Goal: Task Accomplishment & Management: Complete application form

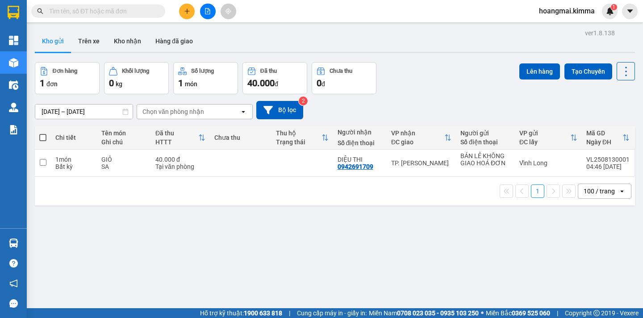
click at [46, 137] on span at bounding box center [42, 137] width 7 height 7
click at [43, 133] on input "checkbox" at bounding box center [43, 133] width 0 height 0
checkbox input "true"
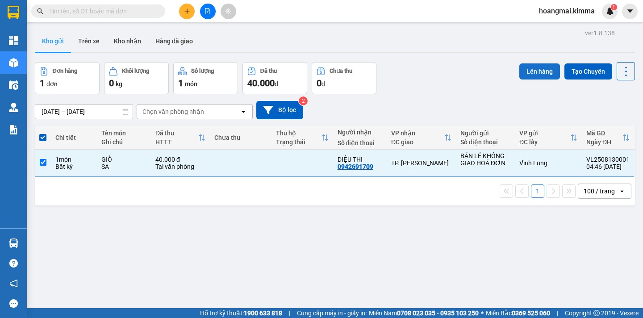
click at [534, 76] on button "Lên hàng" at bounding box center [539, 71] width 41 height 16
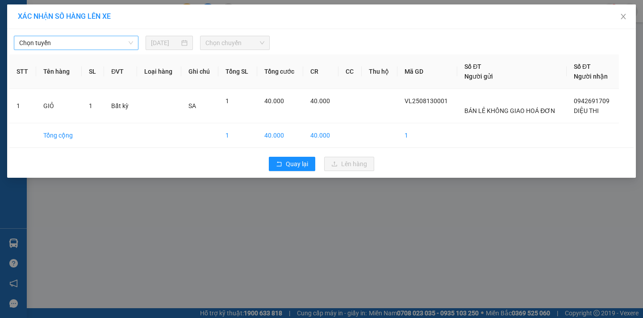
click at [68, 44] on span "Chọn tuyến" at bounding box center [76, 42] width 114 height 13
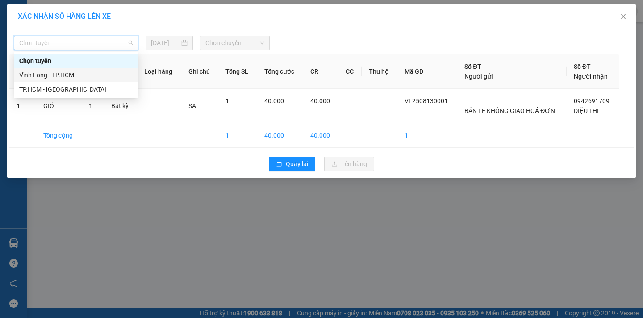
click at [65, 76] on div "Vĩnh Long - TP.HCM" at bounding box center [76, 75] width 114 height 10
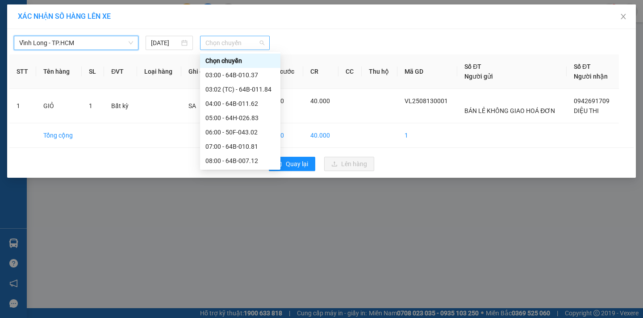
click at [254, 48] on span "Chọn chuyến" at bounding box center [234, 42] width 59 height 13
click at [180, 43] on div "[DATE]" at bounding box center [169, 43] width 37 height 10
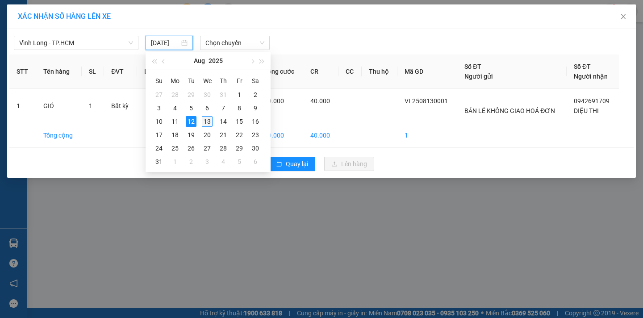
scroll to position [0, 3]
click at [209, 121] on div "13" at bounding box center [207, 121] width 11 height 11
type input "[DATE]"
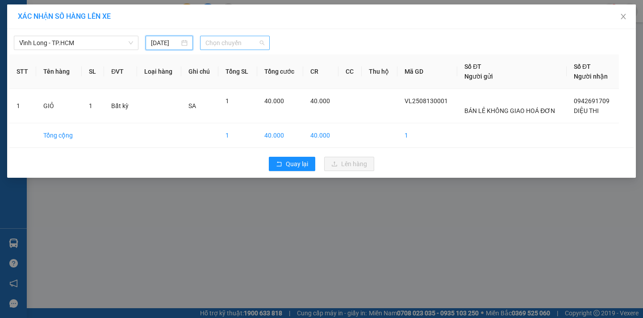
click at [255, 46] on span "Chọn chuyến" at bounding box center [234, 42] width 59 height 13
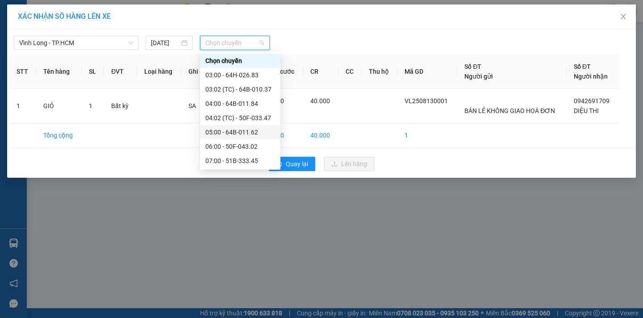
click at [263, 134] on div "05:00 - 64B-011.62" at bounding box center [240, 132] width 70 height 10
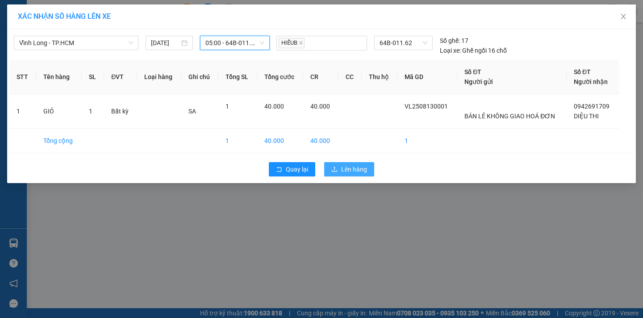
click at [361, 170] on span "Lên hàng" at bounding box center [354, 169] width 26 height 10
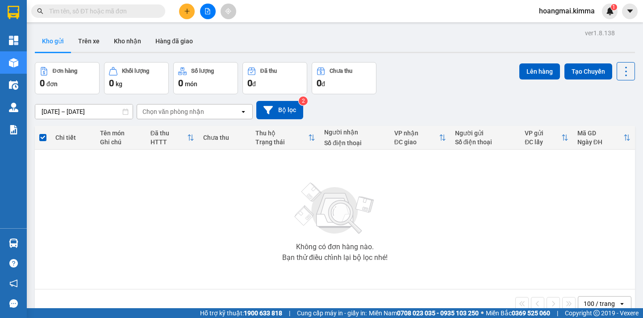
click at [208, 13] on icon "file-add" at bounding box center [207, 11] width 6 height 6
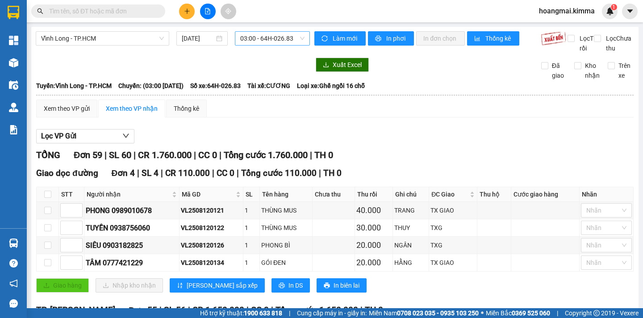
click at [296, 41] on span "03:00 - 64H-026.83" at bounding box center [272, 38] width 64 height 13
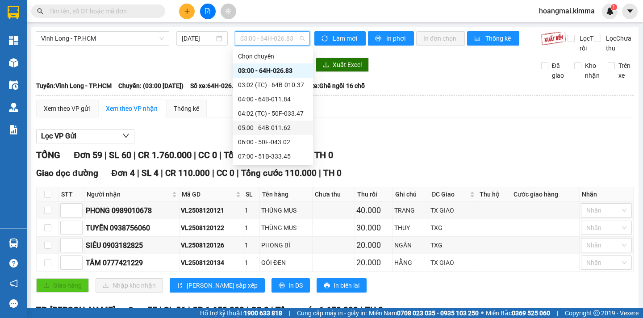
click at [296, 128] on div "05:00 - 64B-011.62" at bounding box center [273, 128] width 70 height 10
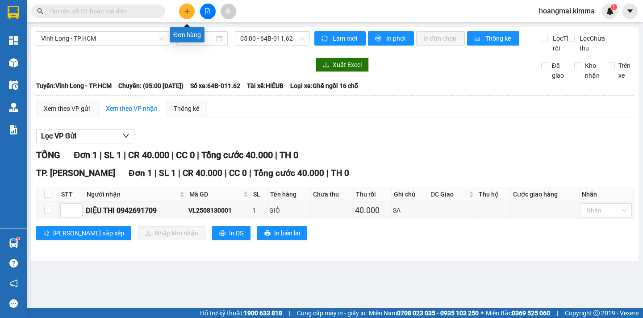
click at [185, 11] on icon "plus" at bounding box center [187, 11] width 6 height 6
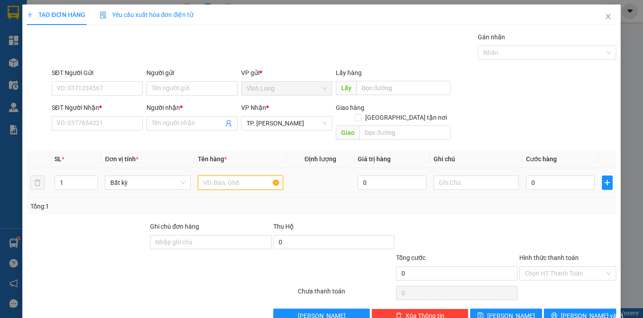
click at [223, 175] on input "text" at bounding box center [240, 182] width 85 height 14
type input "2"
click at [93, 179] on icon "up" at bounding box center [93, 180] width 3 height 3
click at [219, 175] on input "text" at bounding box center [240, 182] width 85 height 14
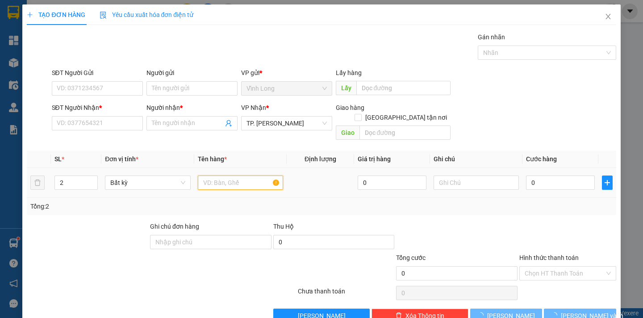
click at [219, 175] on input "text" at bounding box center [240, 182] width 85 height 14
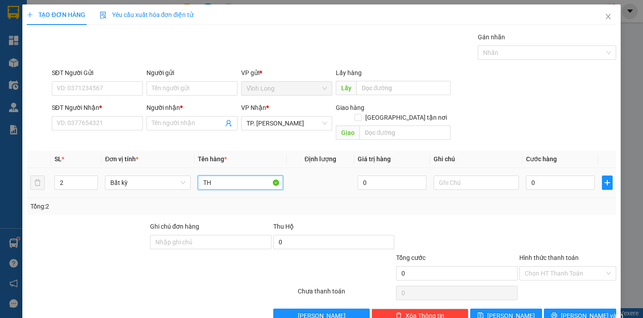
type input "T"
type input "1 THÙNG MUS"
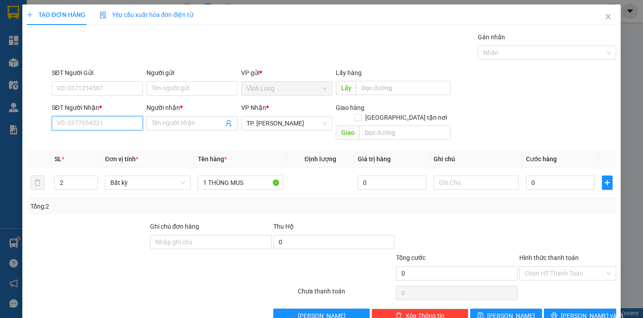
click at [70, 124] on input "SĐT Người Nhận *" at bounding box center [97, 123] width 91 height 14
type input "0938978081"
click at [104, 140] on div "0938978081 - A HUY" at bounding box center [95, 141] width 79 height 10
type input "A HUY"
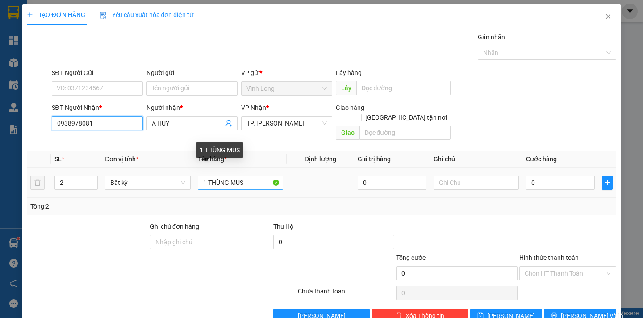
type input "0938978081"
click at [247, 175] on input "1 THÙNG MUS" at bounding box center [240, 182] width 85 height 14
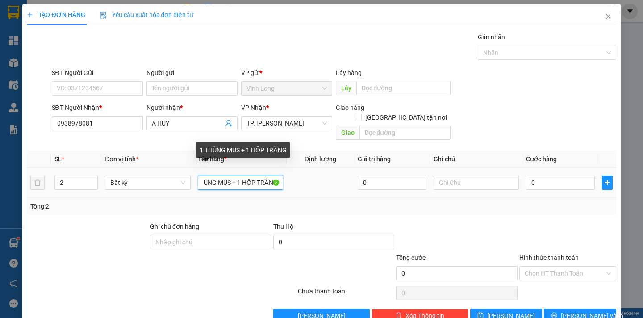
scroll to position [0, 14]
type input "1 THÙNG MUS + 1 HỘP TRẮNG"
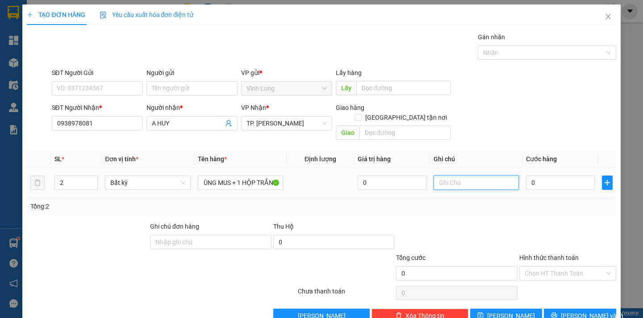
scroll to position [0, 0]
click at [456, 177] on input "text" at bounding box center [476, 182] width 85 height 14
type input "NGÂN"
click at [544, 176] on input "0" at bounding box center [560, 182] width 69 height 14
type input "4"
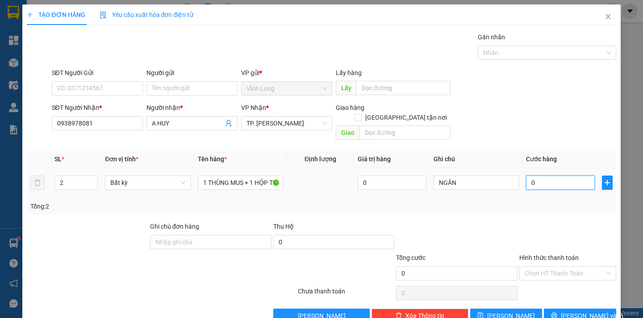
type input "4"
type input "40"
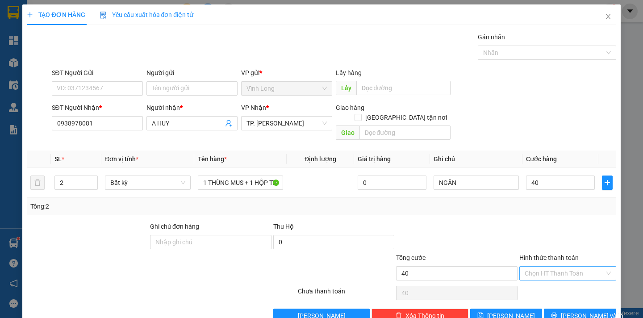
type input "40.000"
click at [580, 267] on input "Hình thức thanh toán" at bounding box center [565, 273] width 80 height 13
click at [572, 285] on div "Tại văn phòng" at bounding box center [561, 281] width 85 height 10
type input "0"
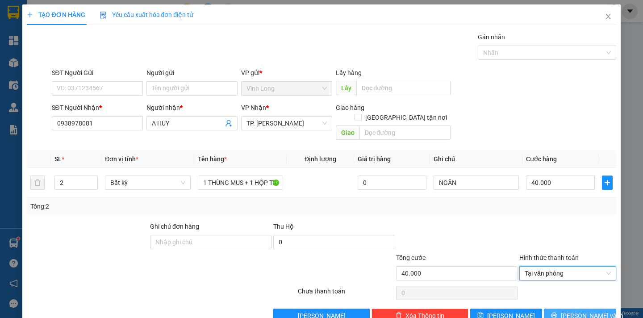
click at [576, 311] on span "[PERSON_NAME] và In" at bounding box center [592, 316] width 63 height 10
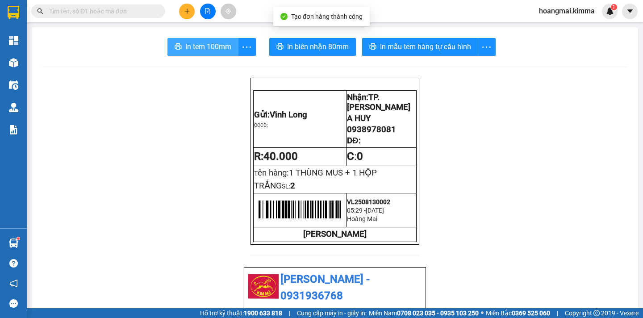
click at [193, 50] on span "In tem 100mm" at bounding box center [208, 46] width 46 height 11
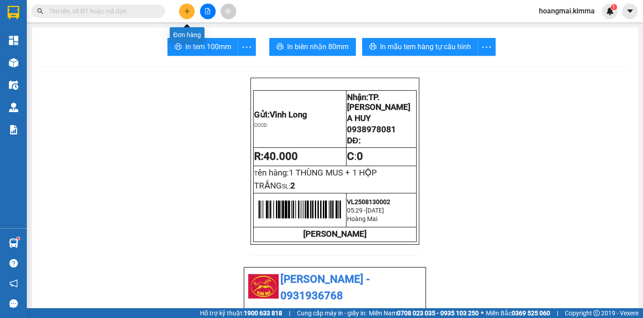
click at [190, 14] on button at bounding box center [187, 12] width 16 height 16
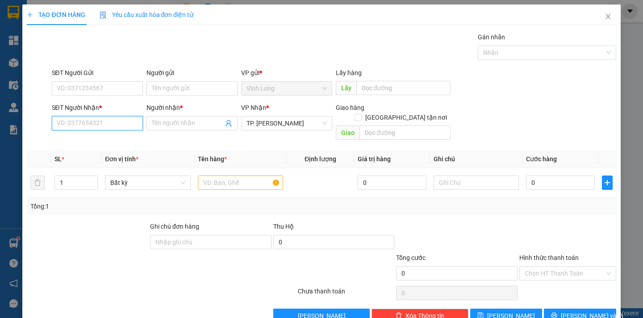
click at [106, 125] on input "SĐT Người Nhận *" at bounding box center [97, 123] width 91 height 14
click at [104, 143] on div "0798429350 - CHÚ KHA" at bounding box center [95, 141] width 79 height 10
type input "0798429350"
type input "CHÚ KHA"
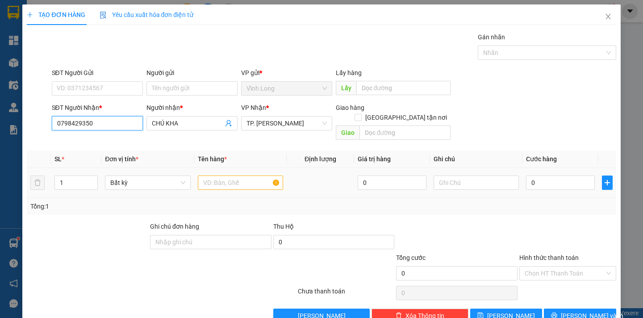
type input "0798429350"
click at [212, 175] on input "text" at bounding box center [240, 182] width 85 height 14
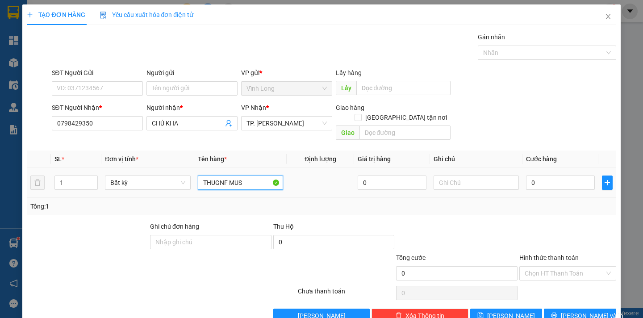
click at [225, 175] on input "THUGNF MUS" at bounding box center [240, 182] width 85 height 14
type input "THÙNG MUS"
click at [443, 177] on input "text" at bounding box center [476, 182] width 85 height 14
type input "NGÂN"
click at [539, 175] on input "0" at bounding box center [560, 182] width 69 height 14
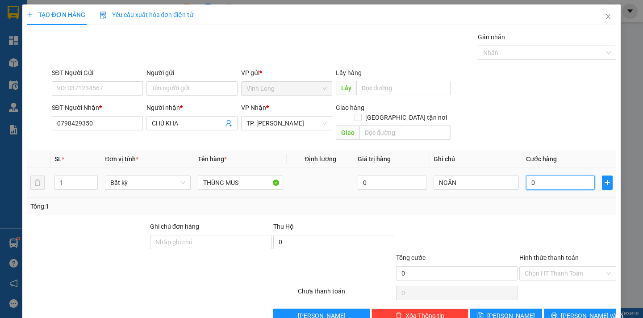
type input "2"
type input "20"
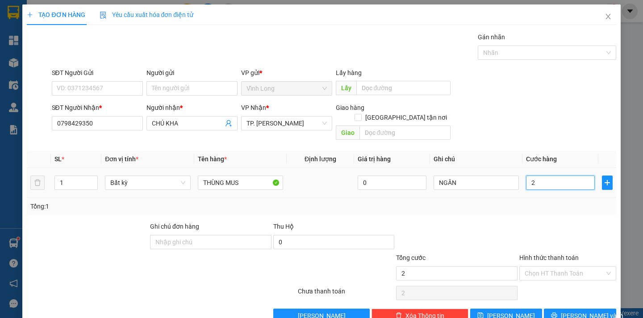
type input "20"
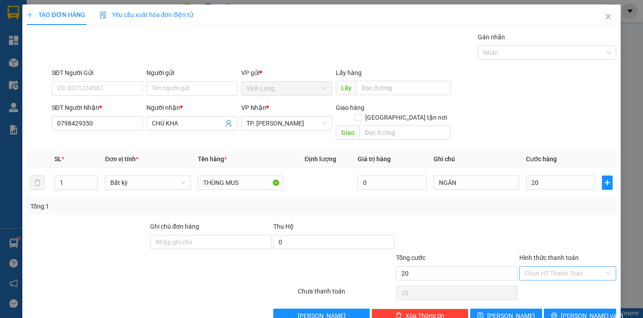
type input "20.000"
click at [573, 267] on input "Hình thức thanh toán" at bounding box center [565, 273] width 80 height 13
click at [574, 283] on div "Tại văn phòng" at bounding box center [561, 281] width 85 height 10
type input "0"
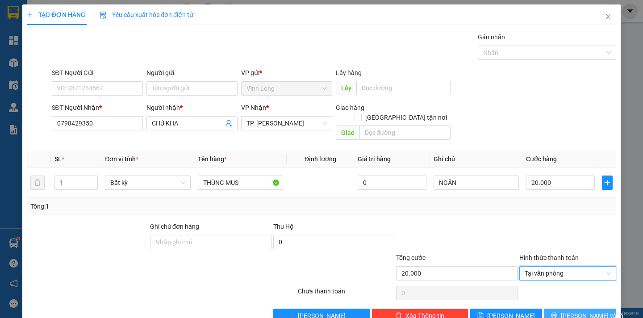
click at [572, 311] on span "[PERSON_NAME] và In" at bounding box center [592, 316] width 63 height 10
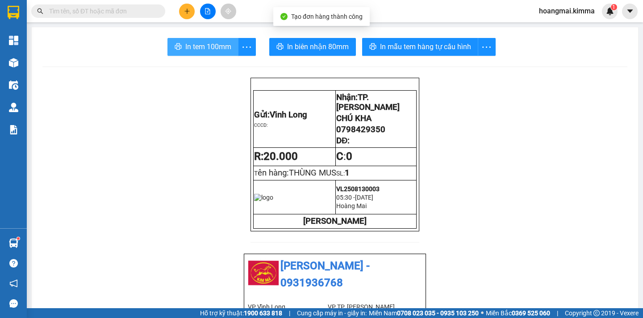
click at [186, 51] on span "In tem 100mm" at bounding box center [208, 46] width 46 height 11
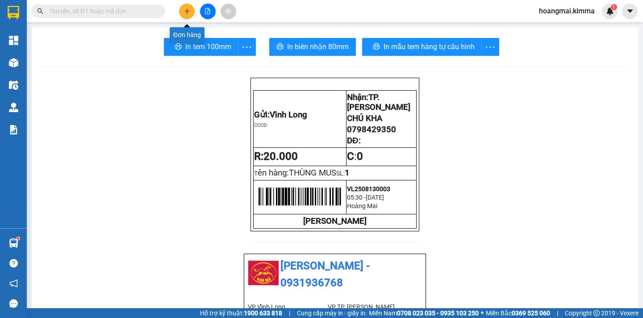
click at [186, 10] on icon "plus" at bounding box center [187, 11] width 6 height 6
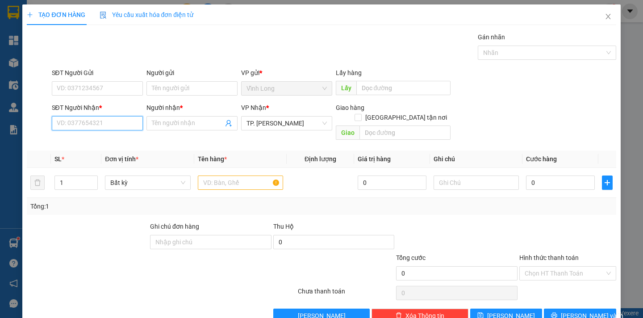
click at [99, 127] on input "SĐT Người Nhận *" at bounding box center [97, 123] width 91 height 14
type input "0983186117"
click at [102, 140] on div "0983186117 - DUNG" at bounding box center [95, 141] width 79 height 10
type input "DUNG"
type input "0983186117"
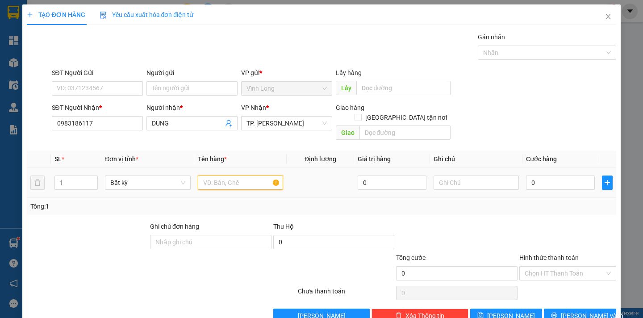
click at [212, 175] on input "text" at bounding box center [240, 182] width 85 height 14
type input "THÙNG MUS"
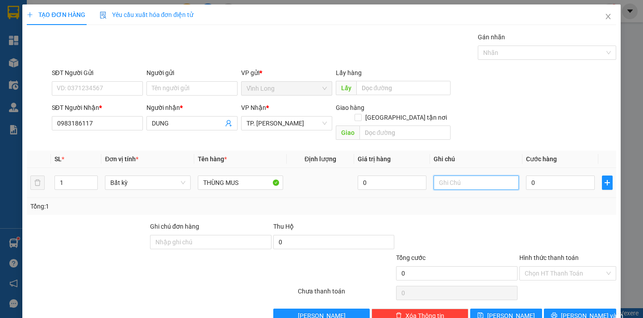
click at [442, 175] on input "text" at bounding box center [476, 182] width 85 height 14
type input "NGÂN"
click at [529, 175] on input "0" at bounding box center [560, 182] width 69 height 14
type input "2"
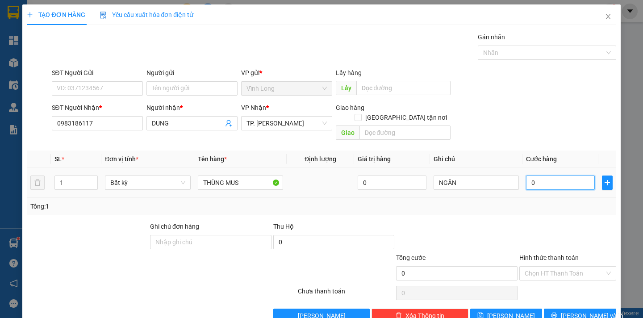
type input "2"
type input "20"
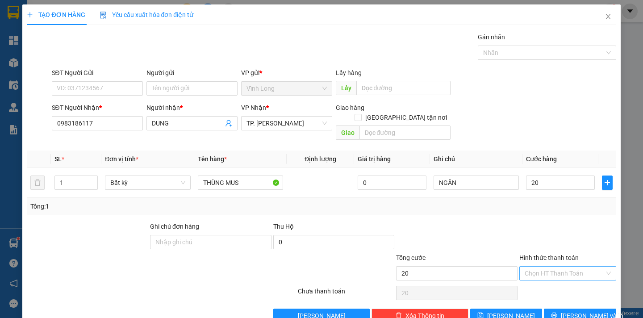
type input "20.000"
click at [575, 267] on input "Hình thức thanh toán" at bounding box center [565, 273] width 80 height 13
click at [568, 280] on div "Tại văn phòng" at bounding box center [561, 281] width 85 height 10
type input "0"
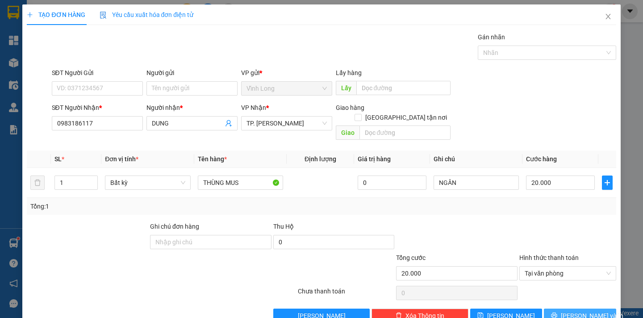
click at [566, 311] on span "[PERSON_NAME] và In" at bounding box center [592, 316] width 63 height 10
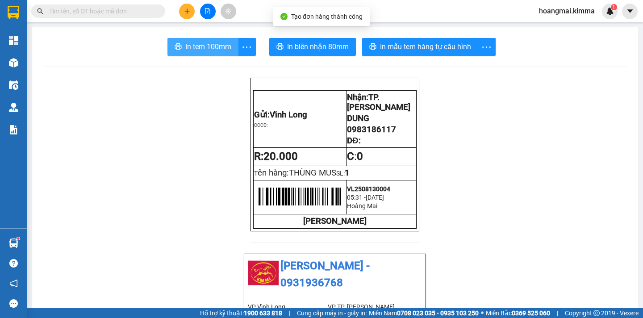
click at [220, 48] on span "In tem 100mm" at bounding box center [208, 46] width 46 height 11
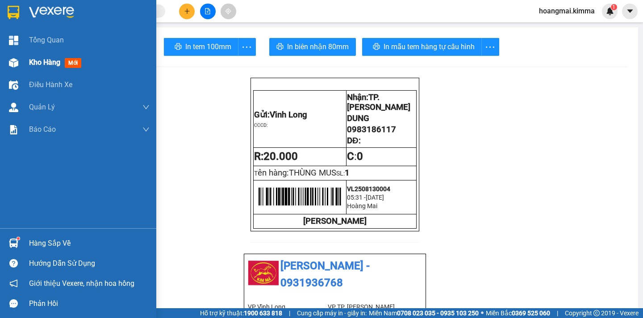
click at [40, 62] on span "Kho hàng" at bounding box center [44, 62] width 31 height 8
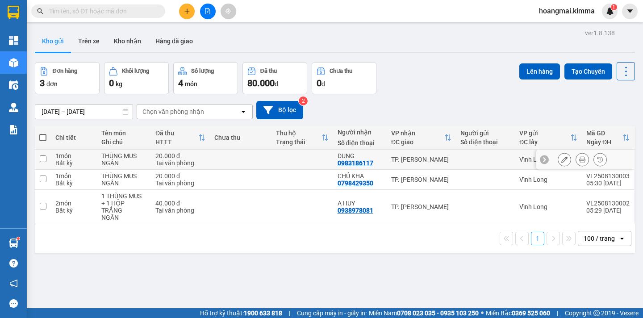
click at [561, 163] on icon at bounding box center [564, 159] width 6 height 6
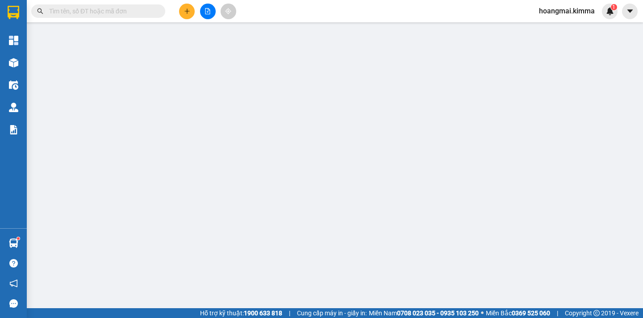
type input "0983186117"
type input "DUNG"
type input "20.000"
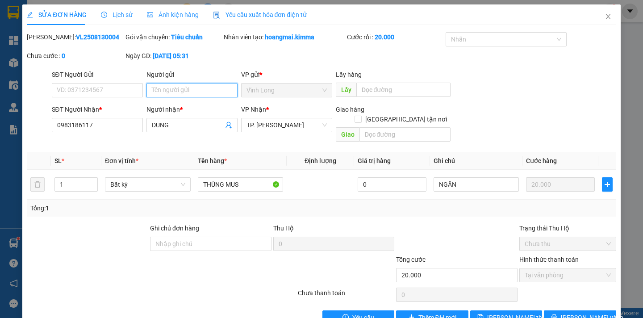
click at [155, 92] on input "Người gửi" at bounding box center [191, 90] width 91 height 14
type input "BÁN"
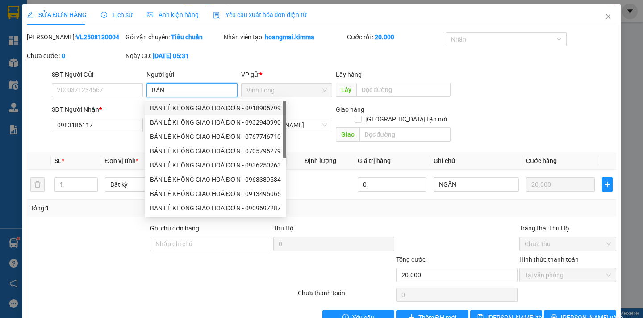
click at [207, 105] on div "BÁN LẺ KHÔNG GIAO HOÁ ĐƠN - 0918905799" at bounding box center [215, 108] width 131 height 10
type input "0918905799"
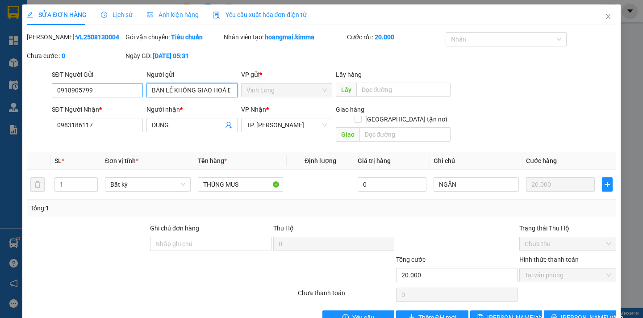
type input "BÁN LẺ KHÔNG GIAO HOÁ ĐƠN"
drag, startPoint x: 105, startPoint y: 86, endPoint x: 36, endPoint y: 94, distance: 69.6
click at [36, 94] on div "SĐT Người Gửi 0918905799 0918905799 Người gửi BÁN LẺ KHÔNG GIAO HOÁ ĐƠN VP gửi …" at bounding box center [321, 85] width 591 height 31
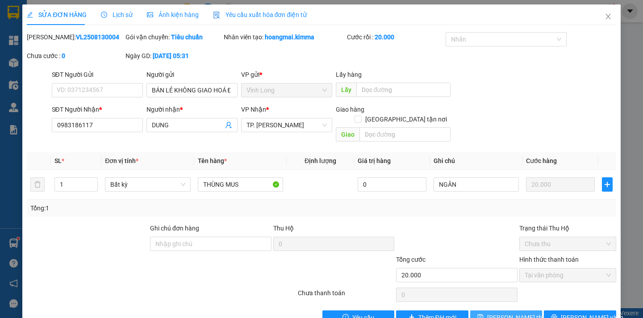
click at [515, 313] on span "[PERSON_NAME] thay đổi" at bounding box center [522, 318] width 71 height 10
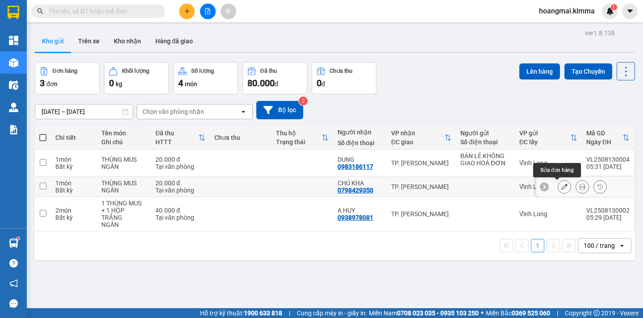
click at [561, 190] on icon at bounding box center [564, 187] width 6 height 6
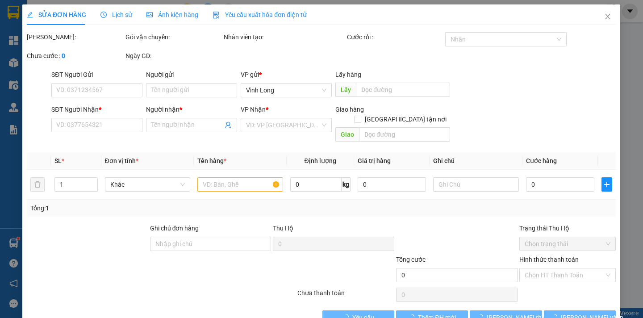
type input "0798429350"
type input "CHÚ KHA"
type input "20.000"
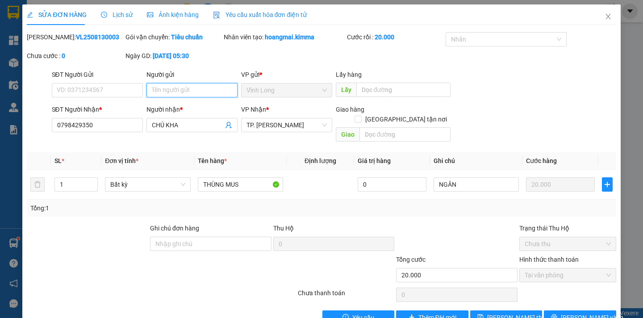
click at [150, 90] on input "Người gửi" at bounding box center [191, 90] width 91 height 14
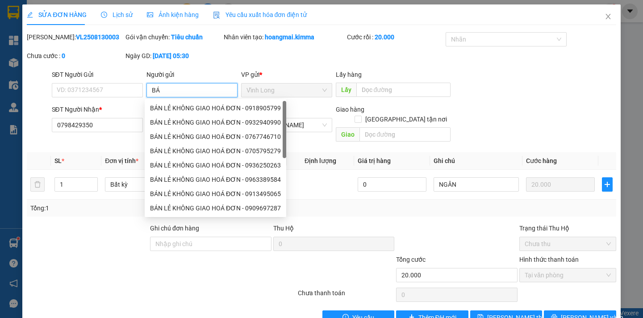
type input "BÁN"
drag, startPoint x: 183, startPoint y: 106, endPoint x: 115, endPoint y: 88, distance: 70.8
click at [181, 107] on div "BÁN LẺ KHÔNG GIAO HOÁ ĐƠN - 0918905799" at bounding box center [215, 108] width 131 height 10
type input "0918905799"
type input "BÁN LẺ KHÔNG GIAO HOÁ ĐƠN"
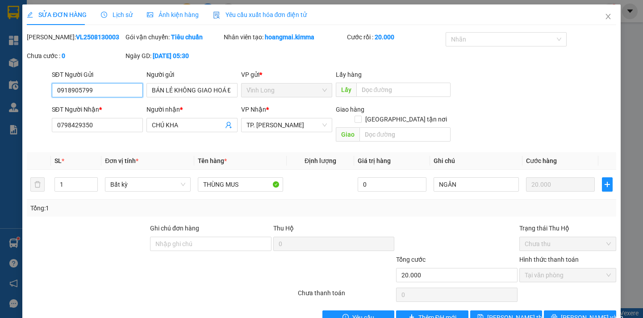
drag, startPoint x: 107, startPoint y: 88, endPoint x: 46, endPoint y: 103, distance: 62.1
click at [46, 103] on form "SĐT Người Gửi 0918905799 0918905799 Người gửi BÁN LẺ KHÔNG GIAO HOÁ ĐƠN VP gửi …" at bounding box center [321, 108] width 589 height 76
click at [495, 313] on span "[PERSON_NAME] thay đổi" at bounding box center [522, 318] width 71 height 10
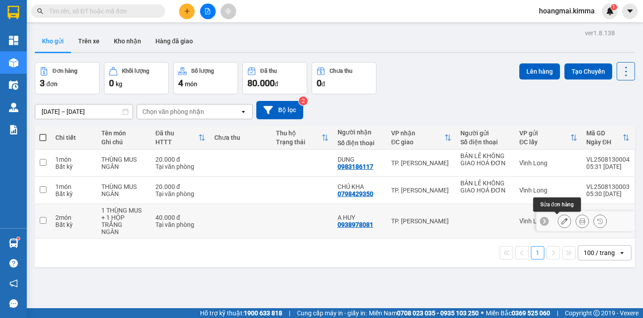
click at [561, 223] on icon at bounding box center [564, 221] width 6 height 6
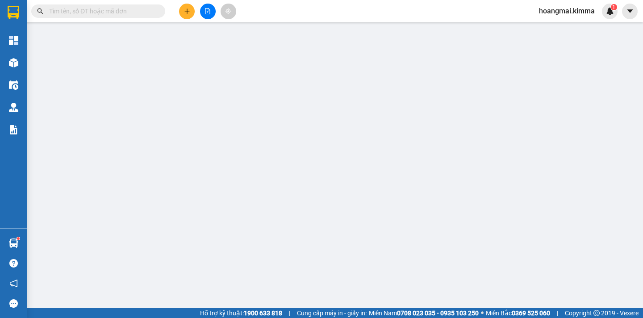
type input "0938978081"
type input "A HUY"
type input "40.000"
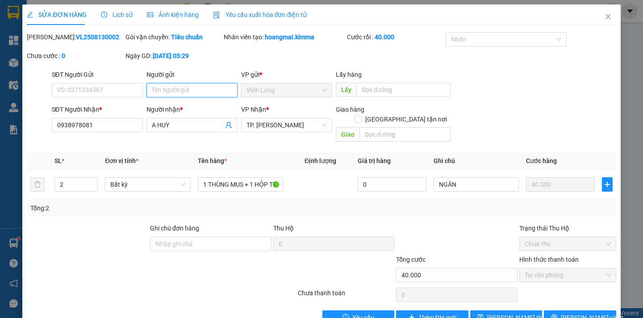
click at [153, 92] on input "Người gửi" at bounding box center [191, 90] width 91 height 14
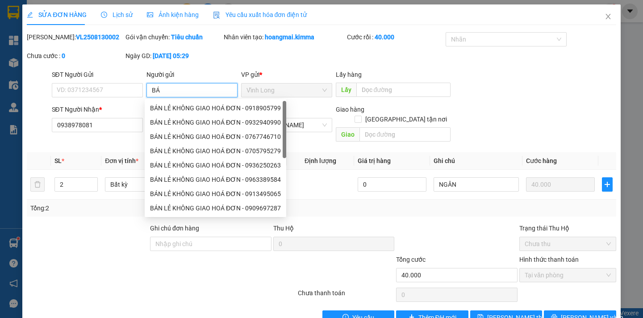
type input "BÁN"
click at [180, 109] on div "BÁN LẺ KHÔNG GIAO HOÁ ĐƠN - 0918905799" at bounding box center [215, 108] width 131 height 10
type input "0918905799"
type input "BÁN LẺ KHÔNG GIAO HOÁ ĐƠN"
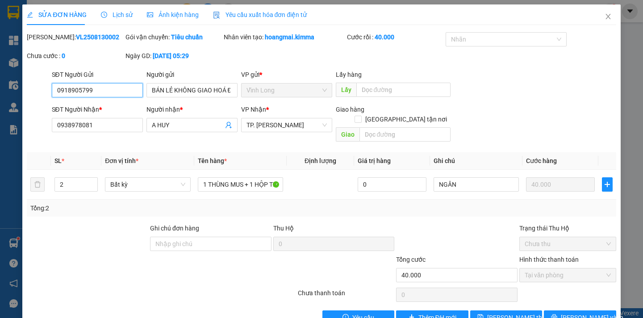
drag, startPoint x: 106, startPoint y: 97, endPoint x: 10, endPoint y: 92, distance: 96.1
click at [10, 92] on div "SỬA ĐƠN HÀNG Lịch sử Ảnh kiện hàng Yêu cầu xuất hóa đơn điện tử Total Paid Fee …" at bounding box center [321, 159] width 643 height 318
click at [502, 313] on span "[PERSON_NAME] thay đổi" at bounding box center [522, 318] width 71 height 10
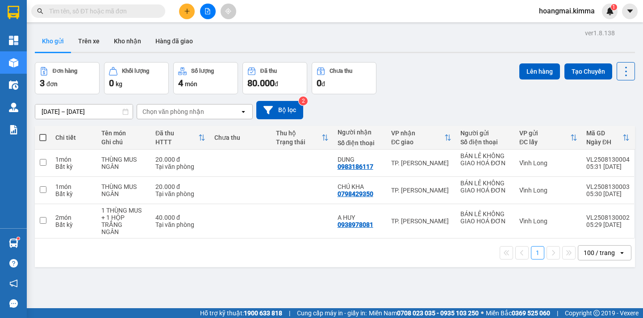
click at [618, 255] on icon "open" at bounding box center [621, 252] width 7 height 7
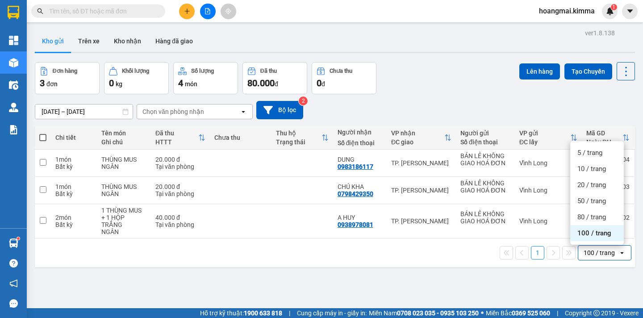
click at [597, 237] on span "100 / trang" at bounding box center [594, 233] width 34 height 9
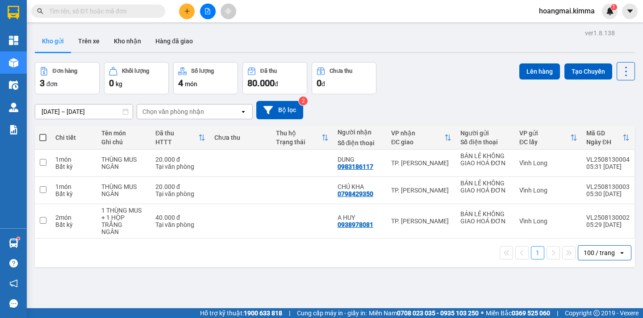
click at [42, 138] on span at bounding box center [42, 137] width 7 height 7
click at [43, 133] on input "checkbox" at bounding box center [43, 133] width 0 height 0
checkbox input "true"
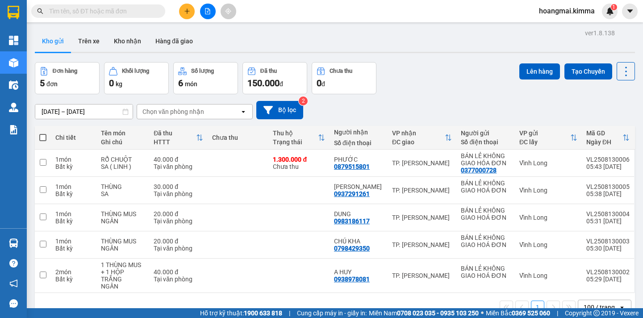
click at [43, 137] on span at bounding box center [42, 137] width 7 height 7
click at [43, 133] on input "checkbox" at bounding box center [43, 133] width 0 height 0
checkbox input "true"
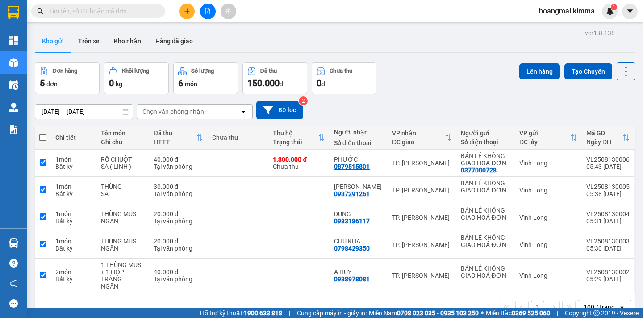
checkbox input "true"
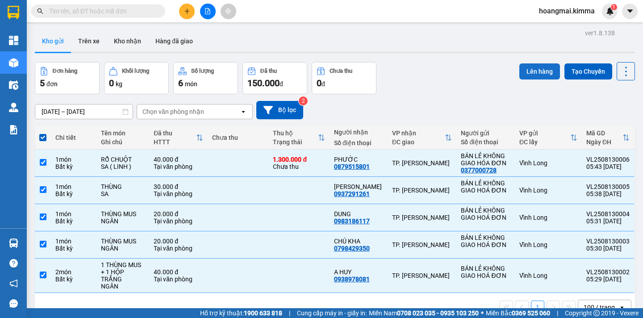
click at [538, 73] on button "Lên hàng" at bounding box center [539, 71] width 41 height 16
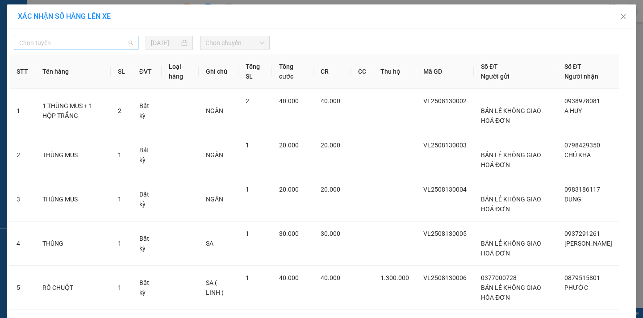
click at [67, 44] on span "Chọn tuyến" at bounding box center [76, 42] width 114 height 13
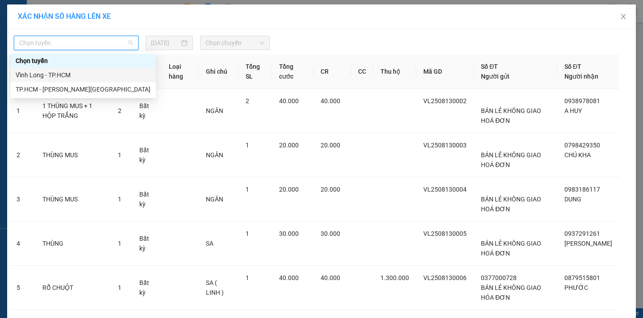
click at [59, 76] on div "Vĩnh Long - TP.HCM" at bounding box center [83, 75] width 135 height 10
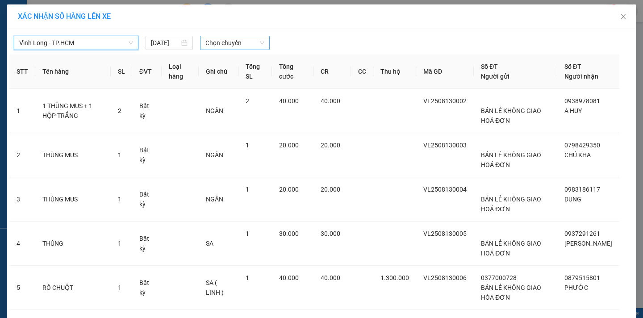
click at [242, 46] on span "Chọn chuyến" at bounding box center [234, 42] width 59 height 13
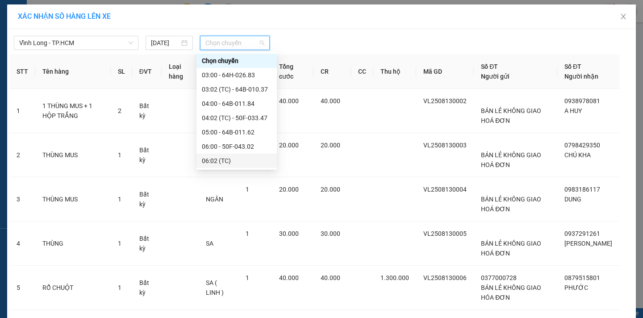
click at [254, 156] on div "06:02 (TC)" at bounding box center [237, 161] width 70 height 10
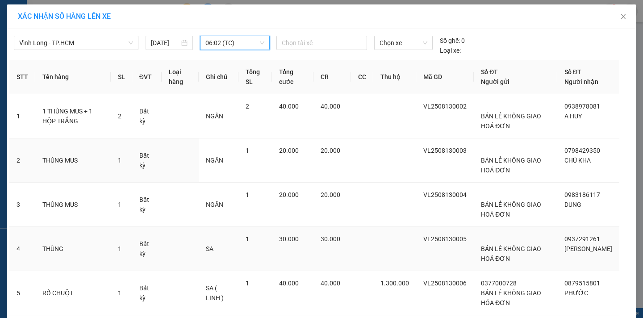
scroll to position [63, 0]
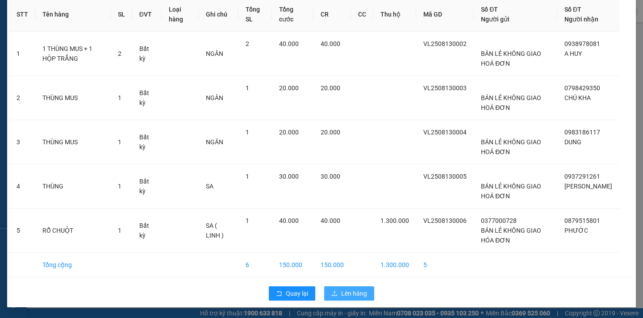
click at [355, 292] on span "Lên hàng" at bounding box center [354, 293] width 26 height 10
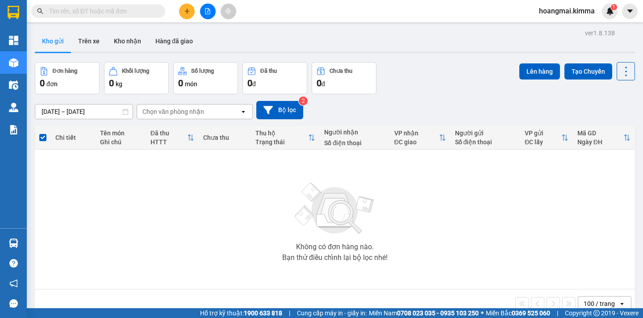
click at [211, 15] on button at bounding box center [208, 12] width 16 height 16
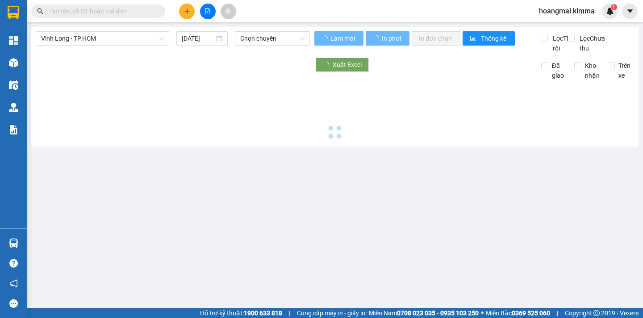
type input "[DATE]"
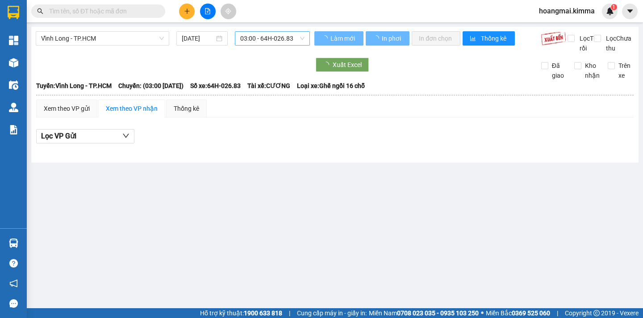
click at [292, 40] on span "03:00 - 64H-026.83" at bounding box center [272, 38] width 64 height 13
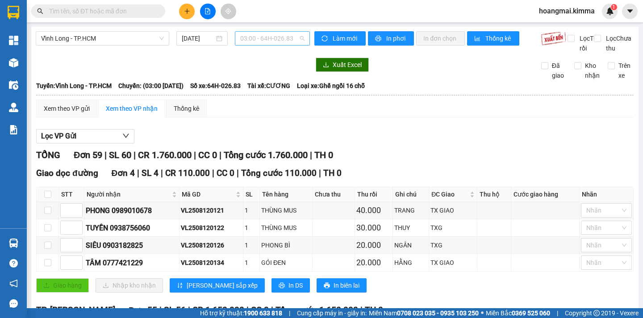
click at [282, 36] on span "03:00 - 64H-026.83" at bounding box center [272, 38] width 64 height 13
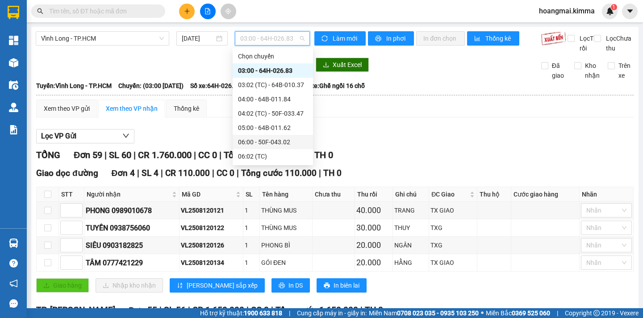
click at [283, 140] on div "06:00 - 50F-043.02" at bounding box center [273, 142] width 70 height 10
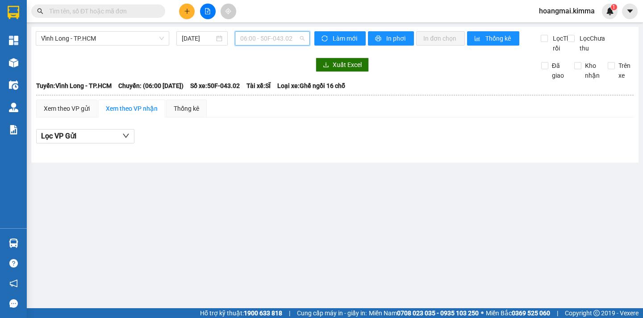
click at [287, 43] on span "06:00 - 50F-043.02" at bounding box center [272, 38] width 64 height 13
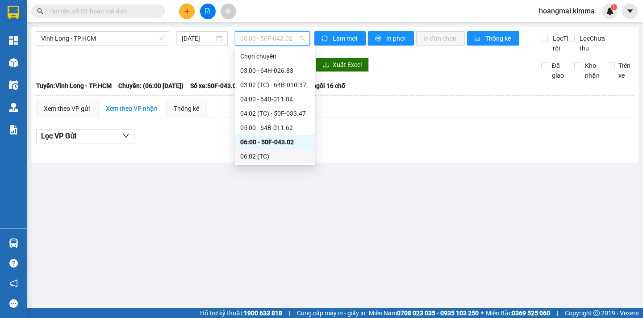
click at [286, 154] on div "06:02 (TC)" at bounding box center [275, 156] width 70 height 10
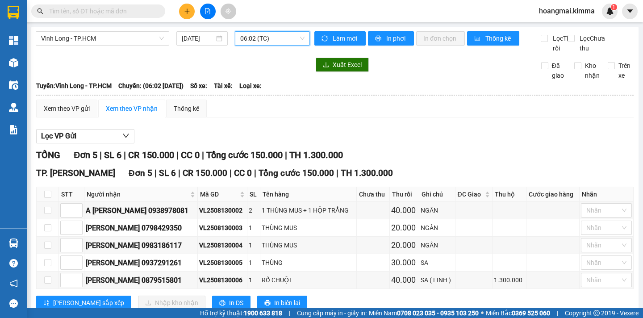
scroll to position [37, 0]
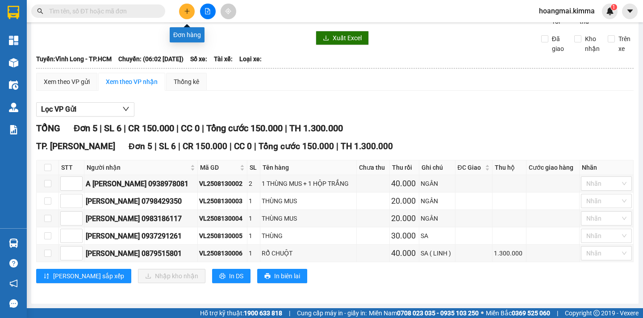
click at [186, 14] on icon "plus" at bounding box center [187, 11] width 6 height 6
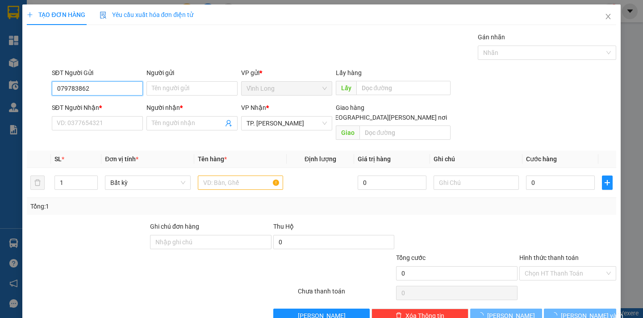
type input "0797838623"
drag, startPoint x: 92, startPoint y: 89, endPoint x: 58, endPoint y: 88, distance: 34.0
click at [57, 88] on input "0797838623" at bounding box center [97, 88] width 91 height 14
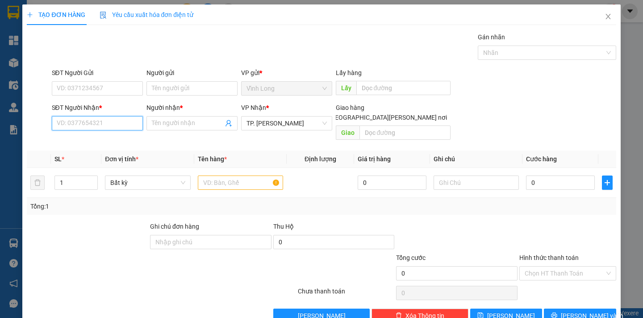
paste input "0797838623"
type input "0797838623"
click at [121, 141] on div "0797838623 - LƯƠNG THÀNH LONG" at bounding box center [100, 141] width 88 height 10
type input "LƯƠNG THÀNH LONG"
type input "0797838623"
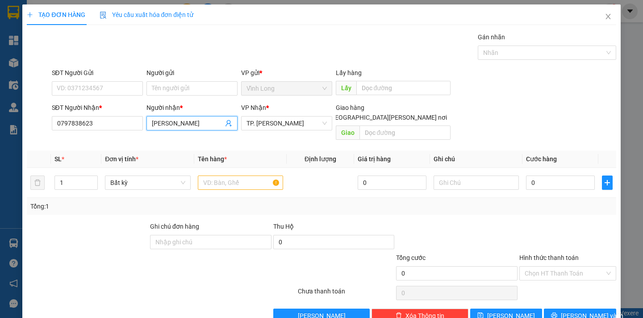
click at [166, 125] on input "LƯƠNG THÀNH LONG" at bounding box center [187, 123] width 71 height 10
click at [209, 175] on input "text" at bounding box center [240, 182] width 85 height 14
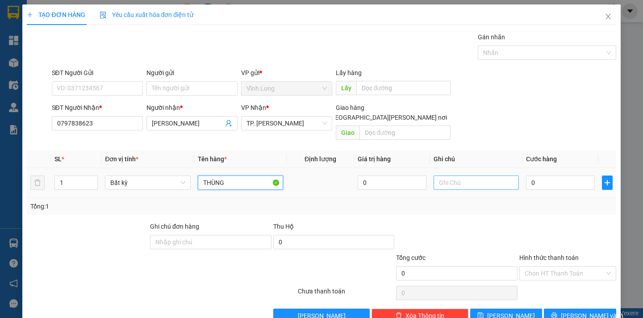
type input "THÙNG"
click at [455, 177] on input "text" at bounding box center [476, 182] width 85 height 14
type input "NGÂN"
click at [530, 176] on input "0" at bounding box center [560, 182] width 69 height 14
type input "3"
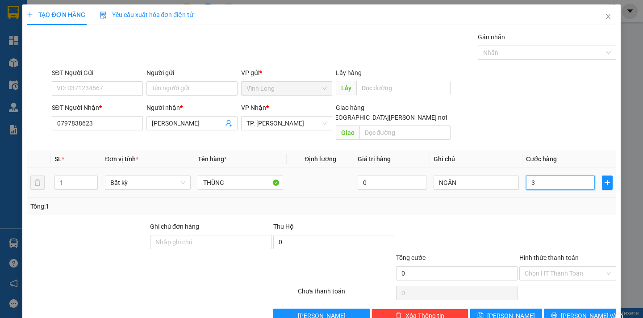
type input "3"
type input "30"
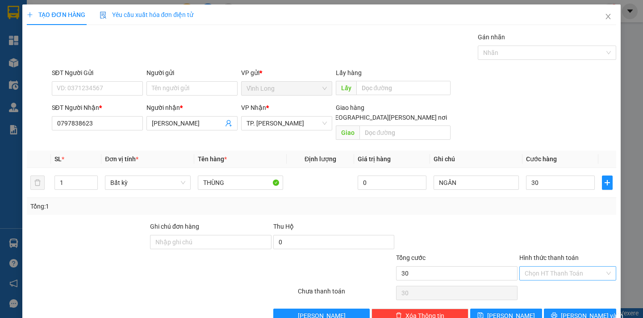
type input "30.000"
click at [543, 267] on input "Hình thức thanh toán" at bounding box center [565, 273] width 80 height 13
click at [540, 276] on div "Tại văn phòng" at bounding box center [561, 281] width 85 height 10
type input "0"
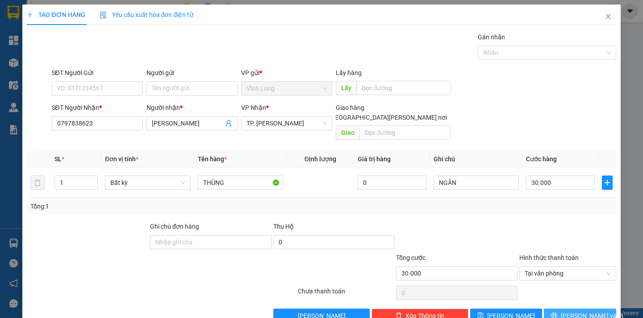
click at [544, 309] on button "[PERSON_NAME] và In" at bounding box center [580, 316] width 72 height 14
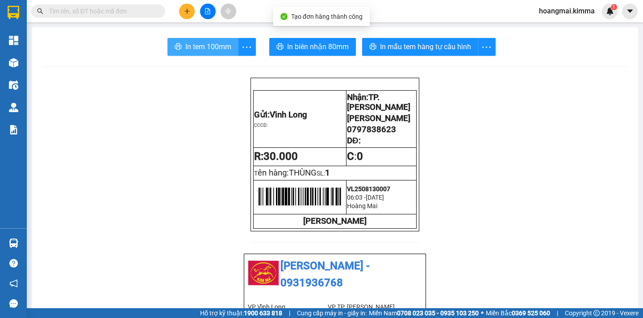
click at [186, 48] on span "In tem 100mm" at bounding box center [208, 46] width 46 height 11
